Goal: Transaction & Acquisition: Purchase product/service

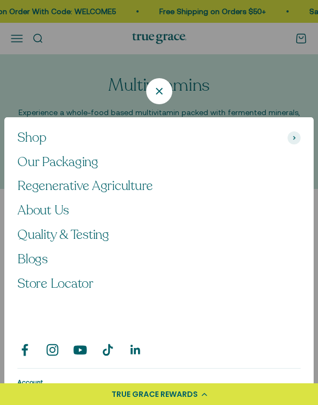
click at [39, 130] on span "Shop" at bounding box center [31, 138] width 29 height 16
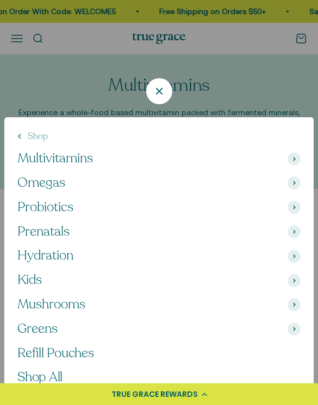
click at [35, 273] on span "Kids" at bounding box center [29, 281] width 24 height 16
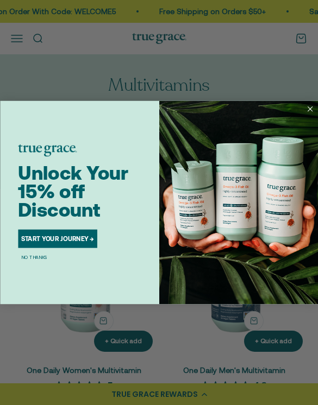
click at [72, 240] on button "START YOUR JOURNEY →" at bounding box center [57, 239] width 79 height 18
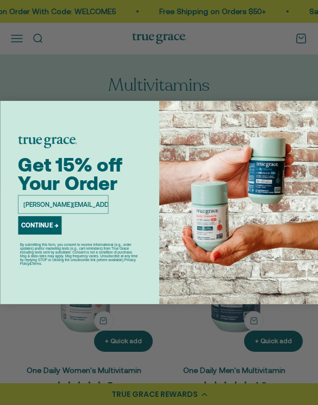
click at [67, 203] on input "caitlin@babyletto.com" at bounding box center [63, 205] width 90 height 18
type input "caitlinmarie111@gmail.com"
click at [42, 222] on button "CONTINUE →" at bounding box center [39, 225] width 43 height 18
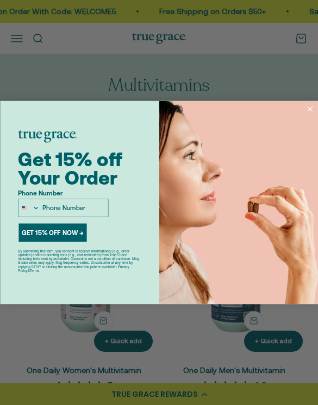
click at [73, 234] on button "GET 15% OFF NOW →" at bounding box center [52, 232] width 68 height 18
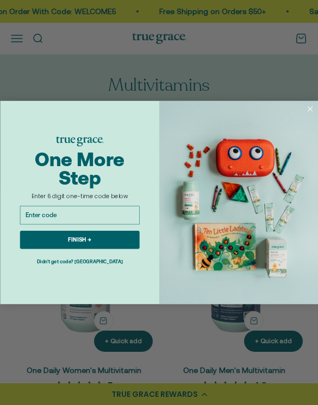
click at [119, 240] on button "FINISH →" at bounding box center [79, 240] width 119 height 18
click at [310, 109] on icon "Close dialog" at bounding box center [309, 109] width 4 height 4
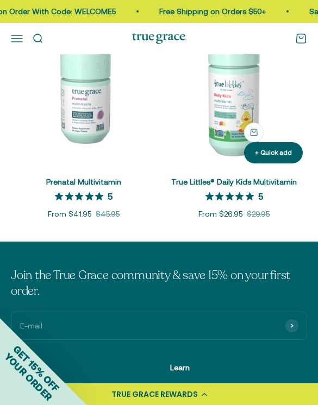
scroll to position [815, 0]
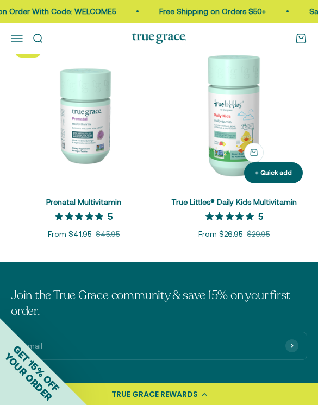
click at [234, 198] on link "True Littles® Daily Kids Multivitamin" at bounding box center [233, 202] width 125 height 9
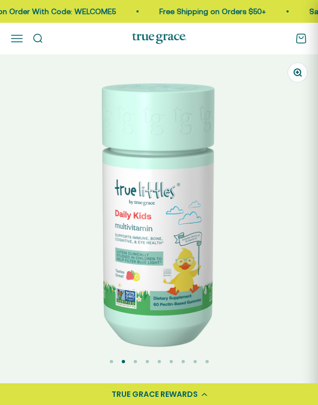
select select "3"
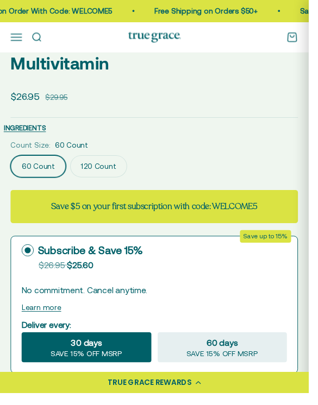
scroll to position [393, 0]
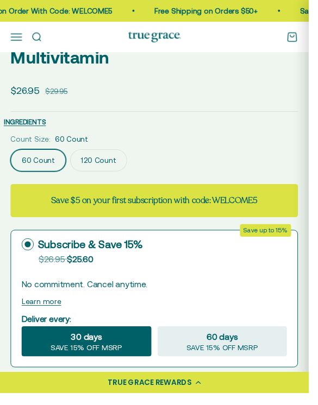
click at [105, 154] on label "120 Count" at bounding box center [101, 165] width 59 height 23
click at [11, 154] on input "120 Count" at bounding box center [10, 154] width 1 height 1
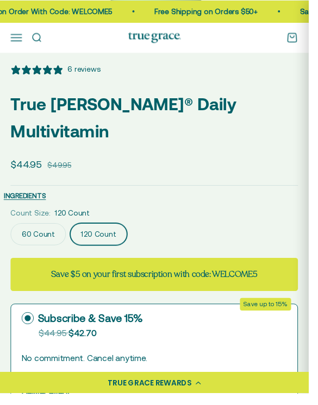
scroll to position [311, 0]
